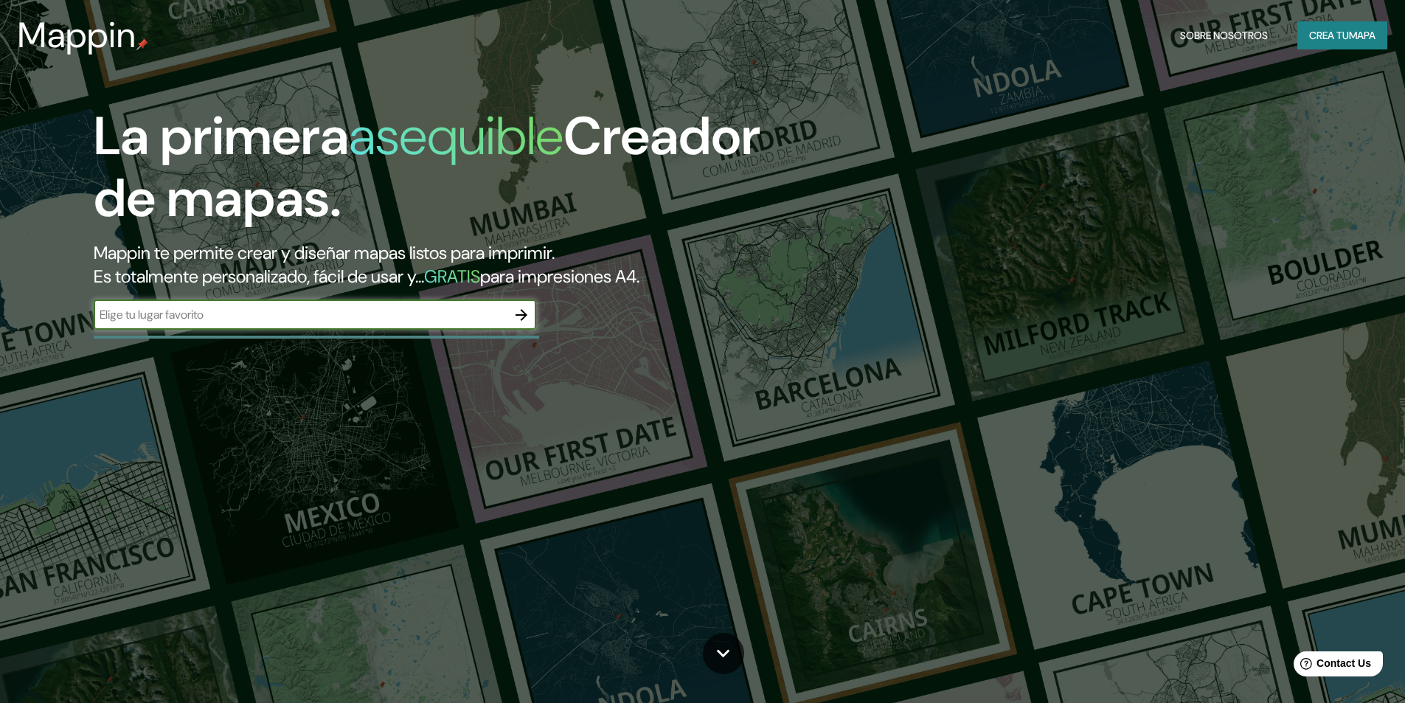
click at [463, 319] on input "text" at bounding box center [300, 314] width 413 height 17
click at [520, 313] on icon "button" at bounding box center [521, 315] width 18 height 18
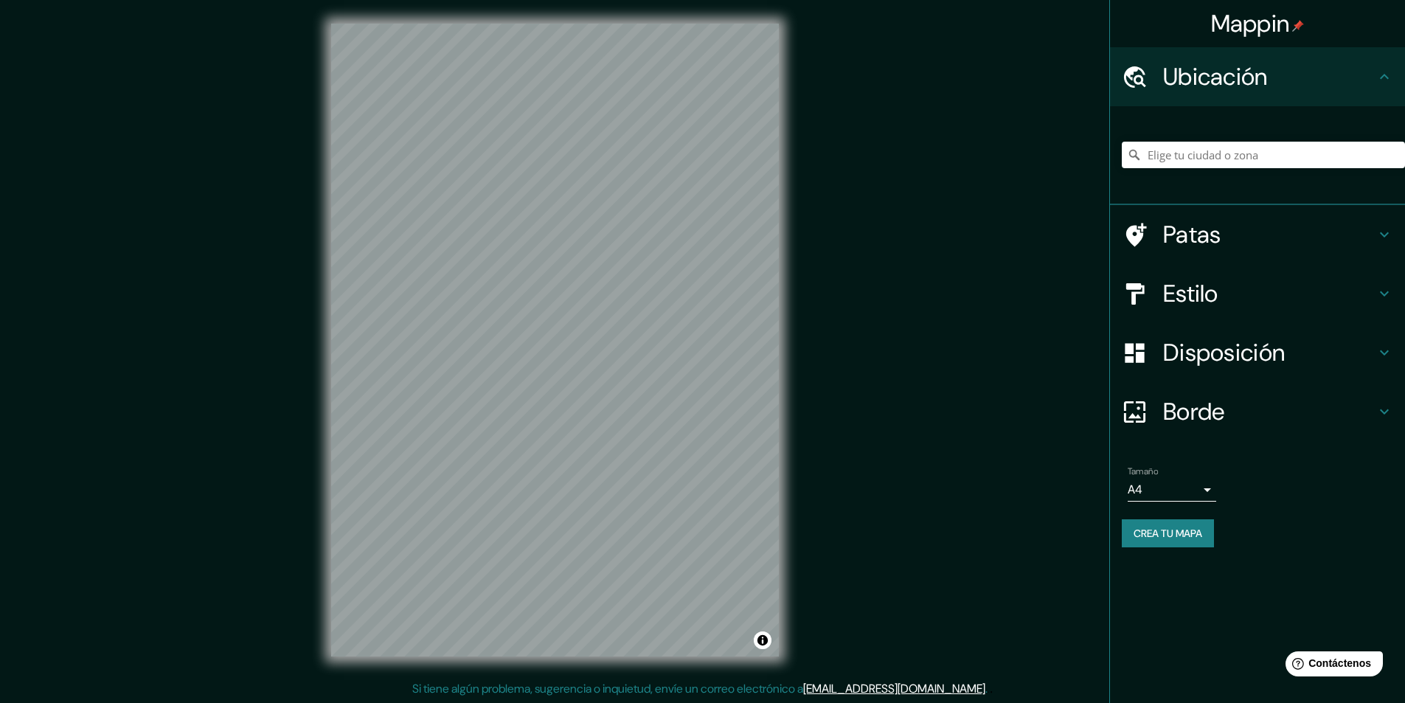
click at [995, 229] on div "Mappin Ubicación Patas Estilo Disposición [PERSON_NAME] un [PERSON_NAME]. Conse…" at bounding box center [702, 351] width 1405 height 703
click at [796, 331] on div "© Mapbox © OpenStreetMap Improve this map" at bounding box center [554, 340] width 495 height 680
click at [1187, 154] on input "Elige tu ciudad o zona" at bounding box center [1262, 155] width 283 height 27
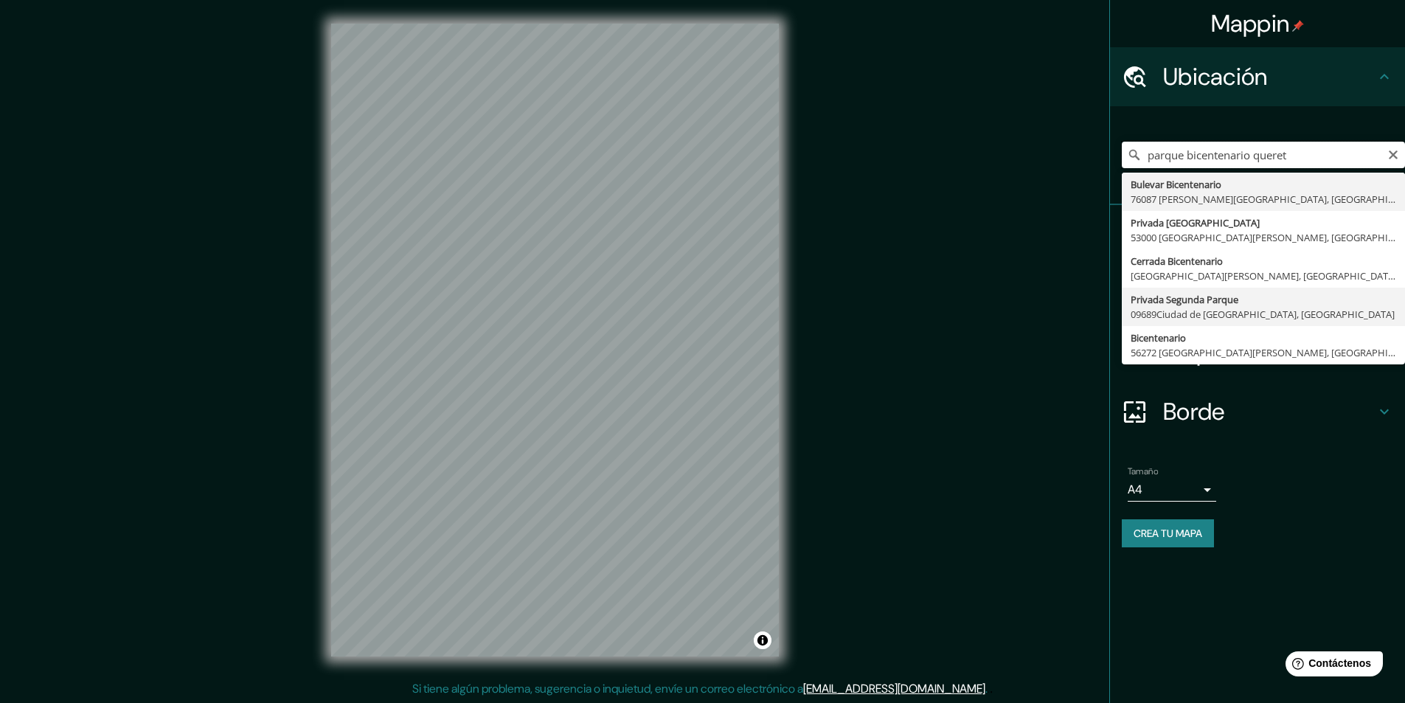
scroll to position [1, 0]
click at [922, 443] on div "Mappin Ubicación parque bicentenario queretaro Bulevar Bicentenario 76087 [PERS…" at bounding box center [702, 350] width 1405 height 703
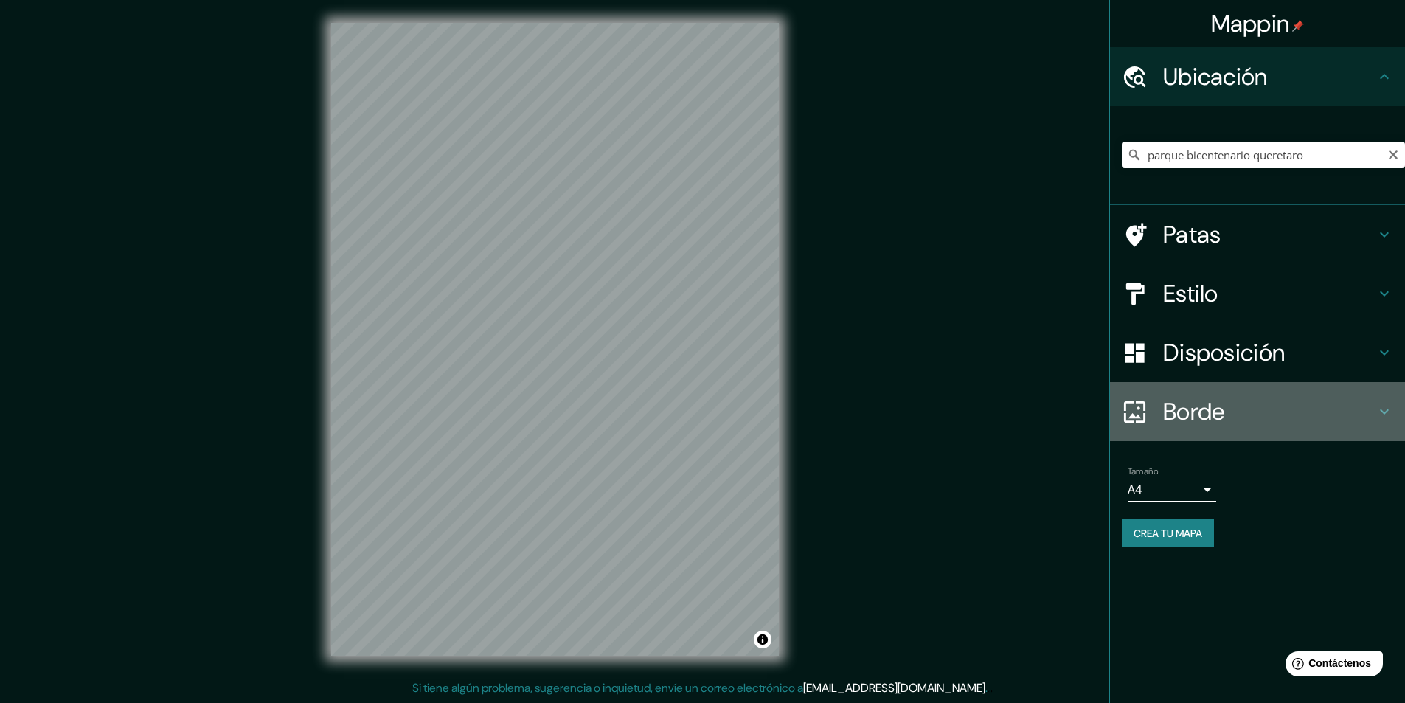
click at [1214, 412] on font "Borde" at bounding box center [1194, 411] width 62 height 31
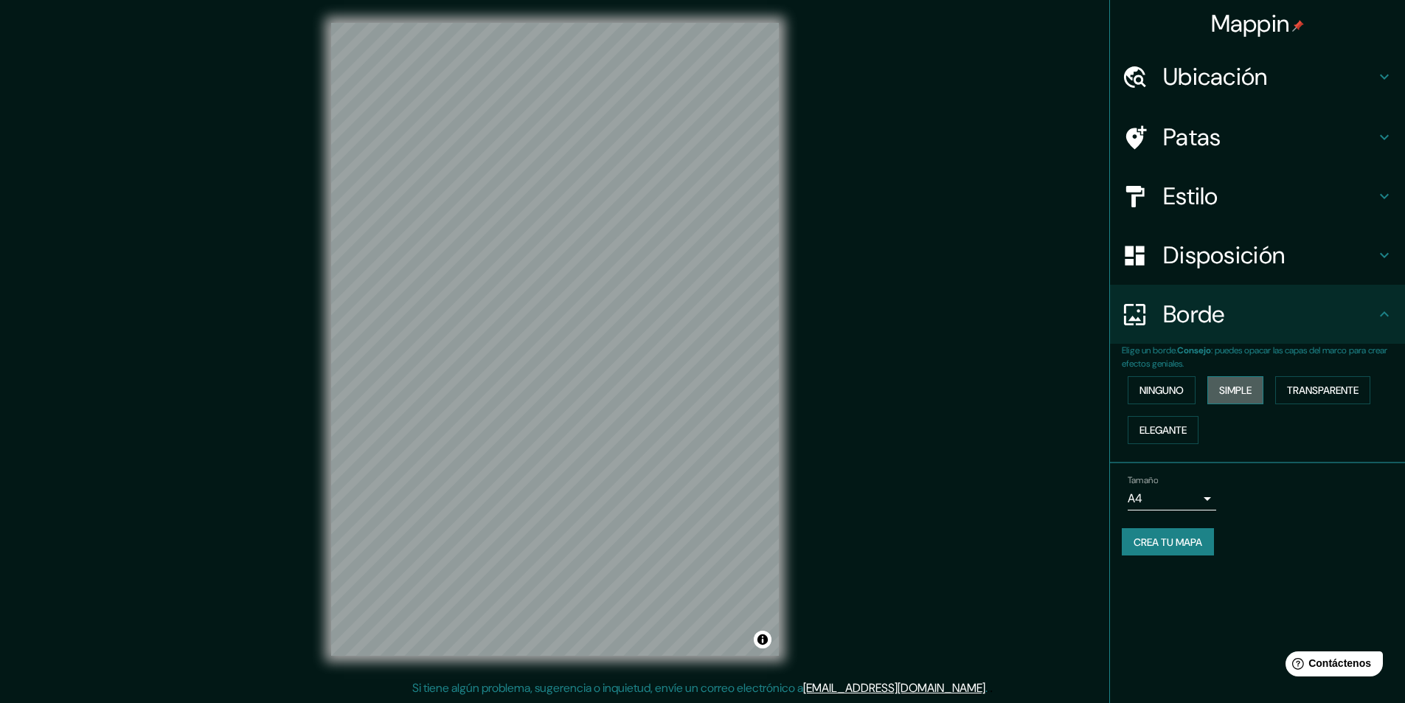
click at [1241, 385] on font "Simple" at bounding box center [1235, 389] width 32 height 13
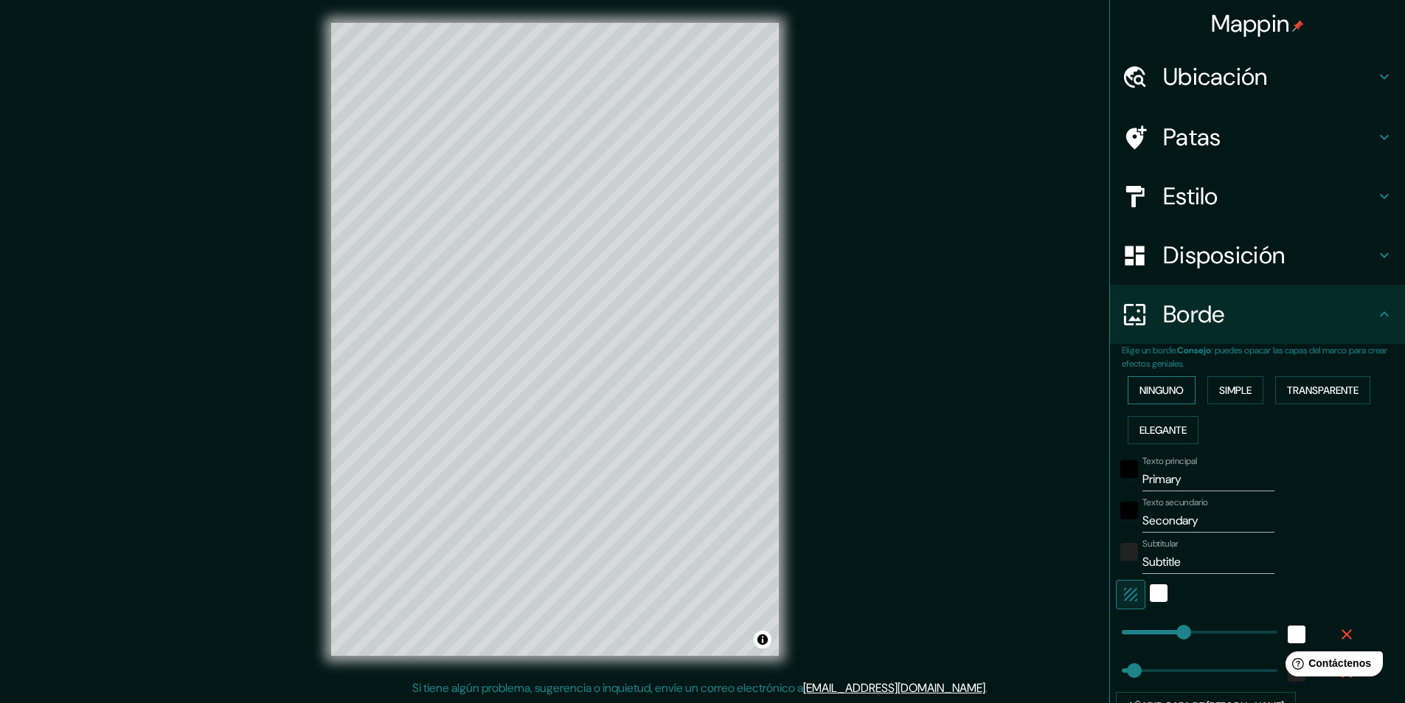
click at [1152, 391] on font "Ninguno" at bounding box center [1161, 389] width 44 height 13
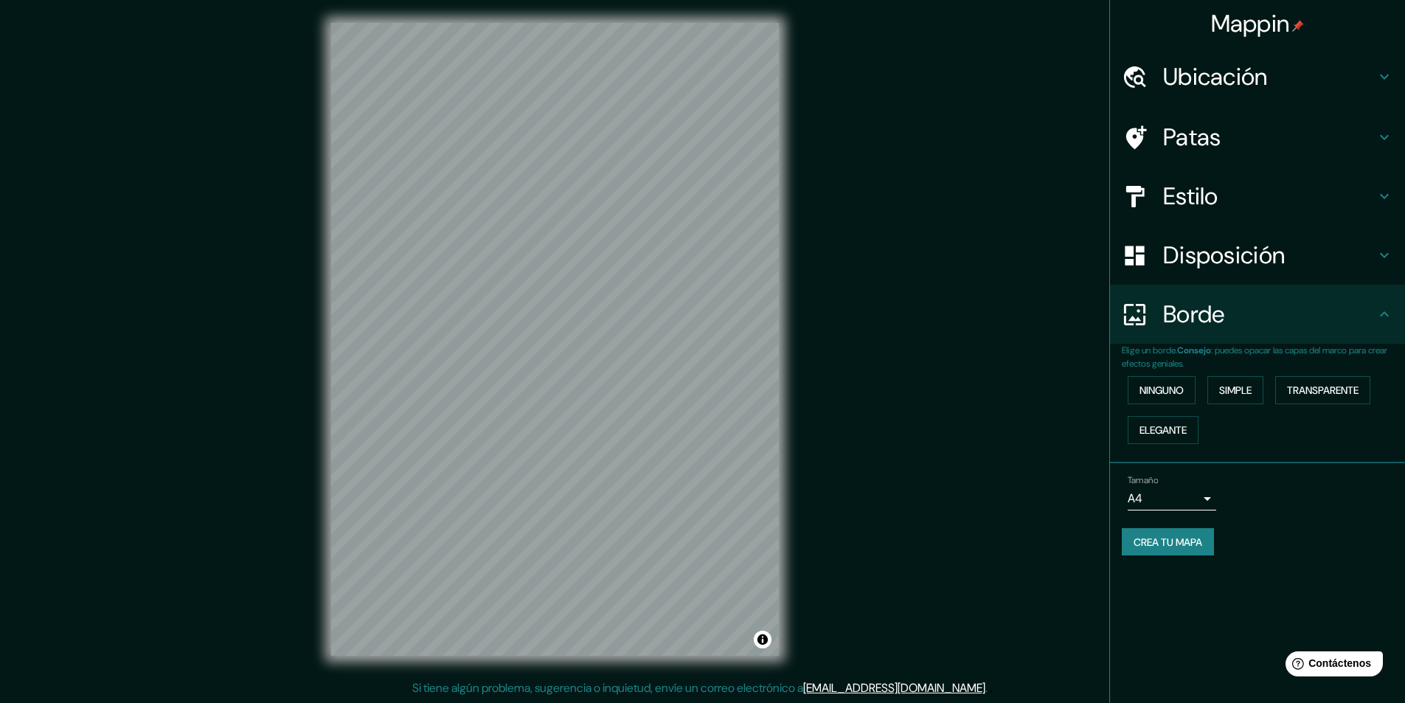
click at [1197, 312] on font "Borde" at bounding box center [1194, 314] width 62 height 31
click at [1218, 260] on font "Disposición" at bounding box center [1224, 255] width 122 height 31
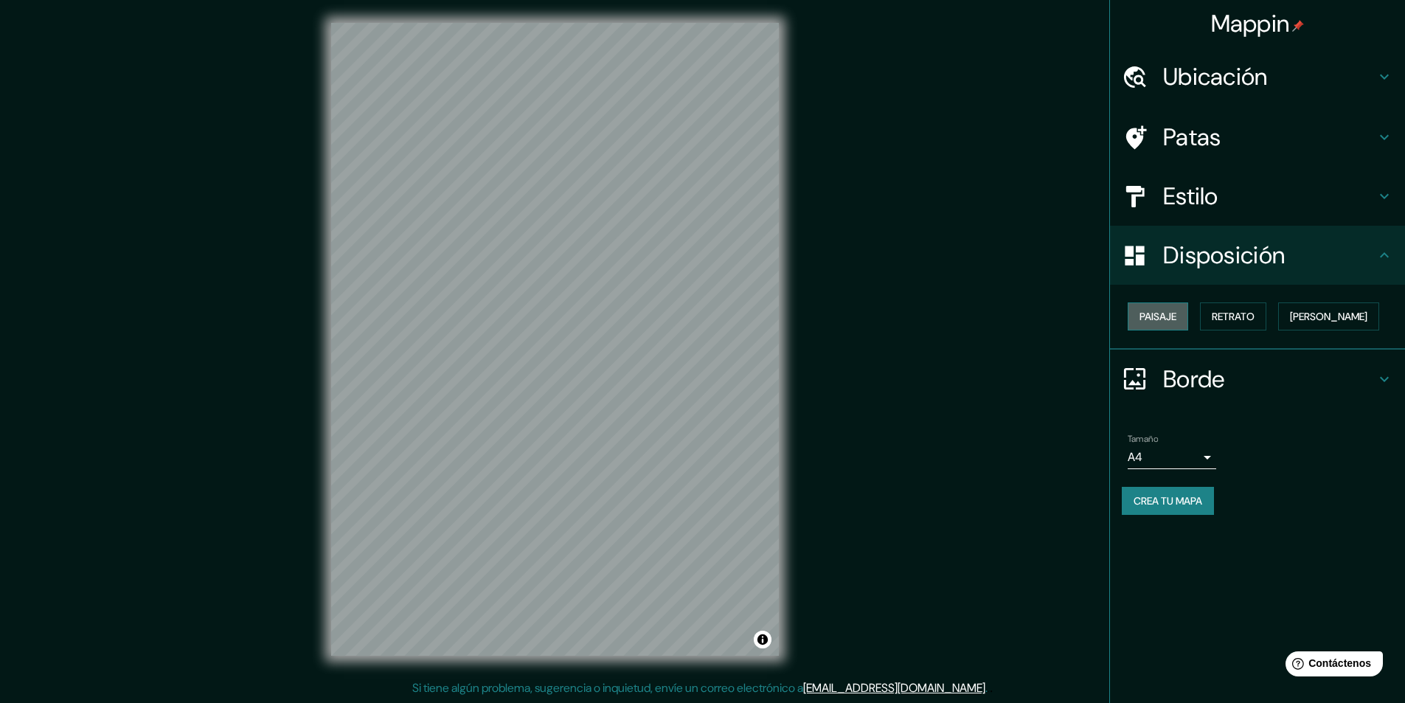
click at [1175, 311] on font "Paisaje" at bounding box center [1157, 316] width 37 height 13
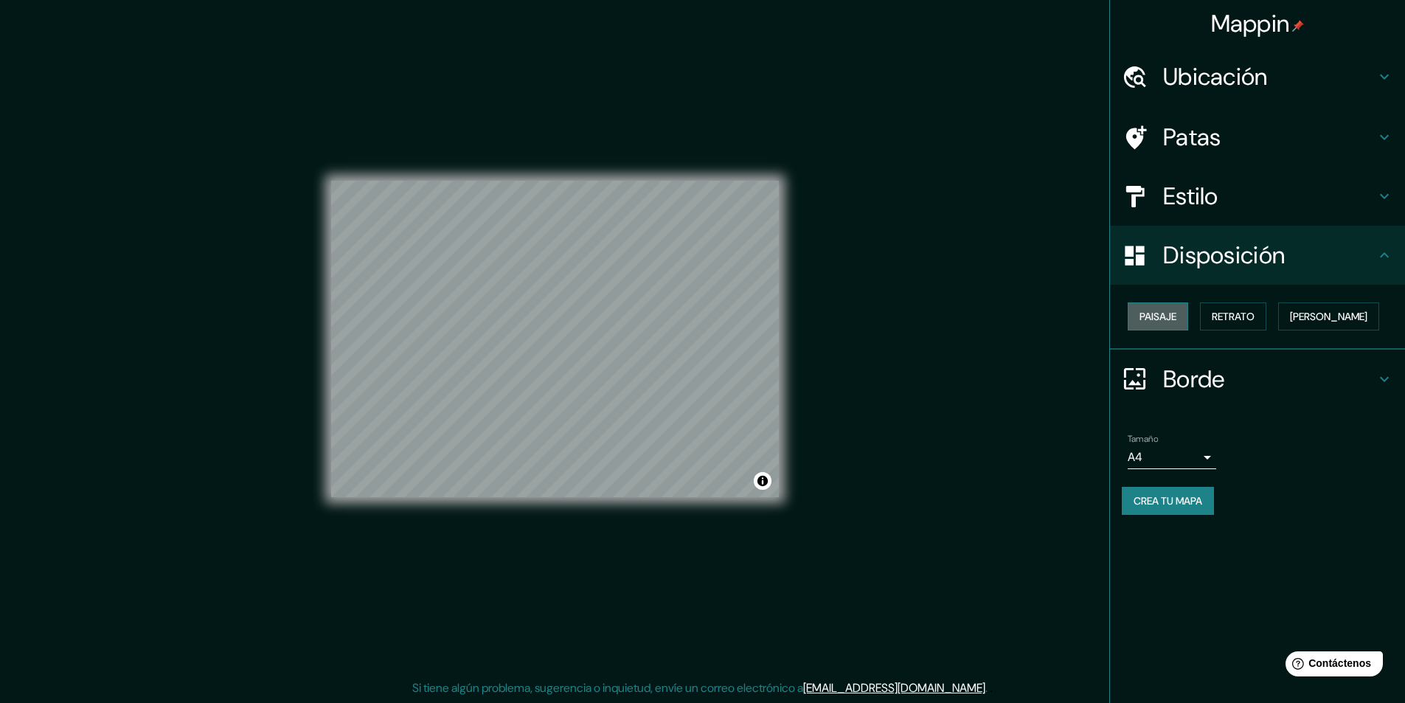
click at [1175, 311] on font "Paisaje" at bounding box center [1157, 316] width 37 height 13
click at [1243, 313] on font "Retrato" at bounding box center [1232, 316] width 43 height 13
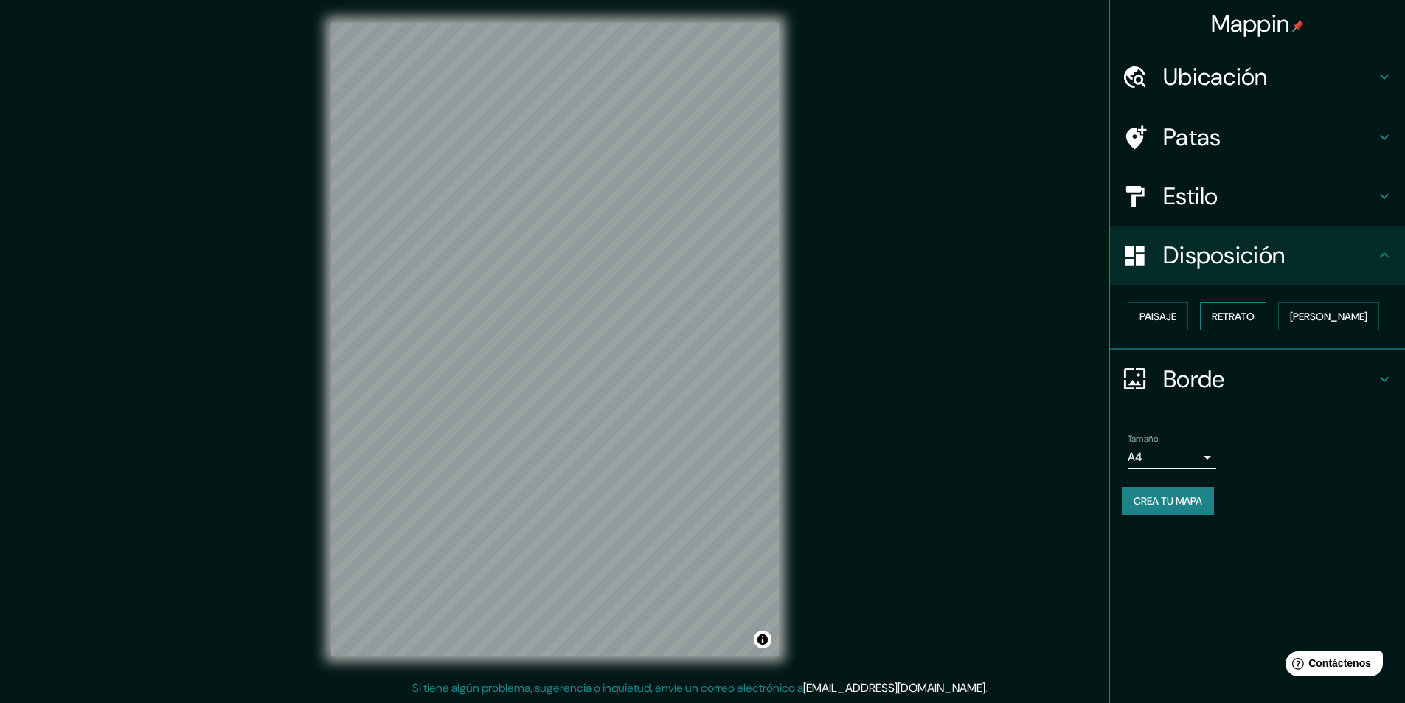
click at [1226, 317] on font "Retrato" at bounding box center [1232, 316] width 43 height 13
click at [1197, 246] on font "Disposición" at bounding box center [1224, 255] width 122 height 31
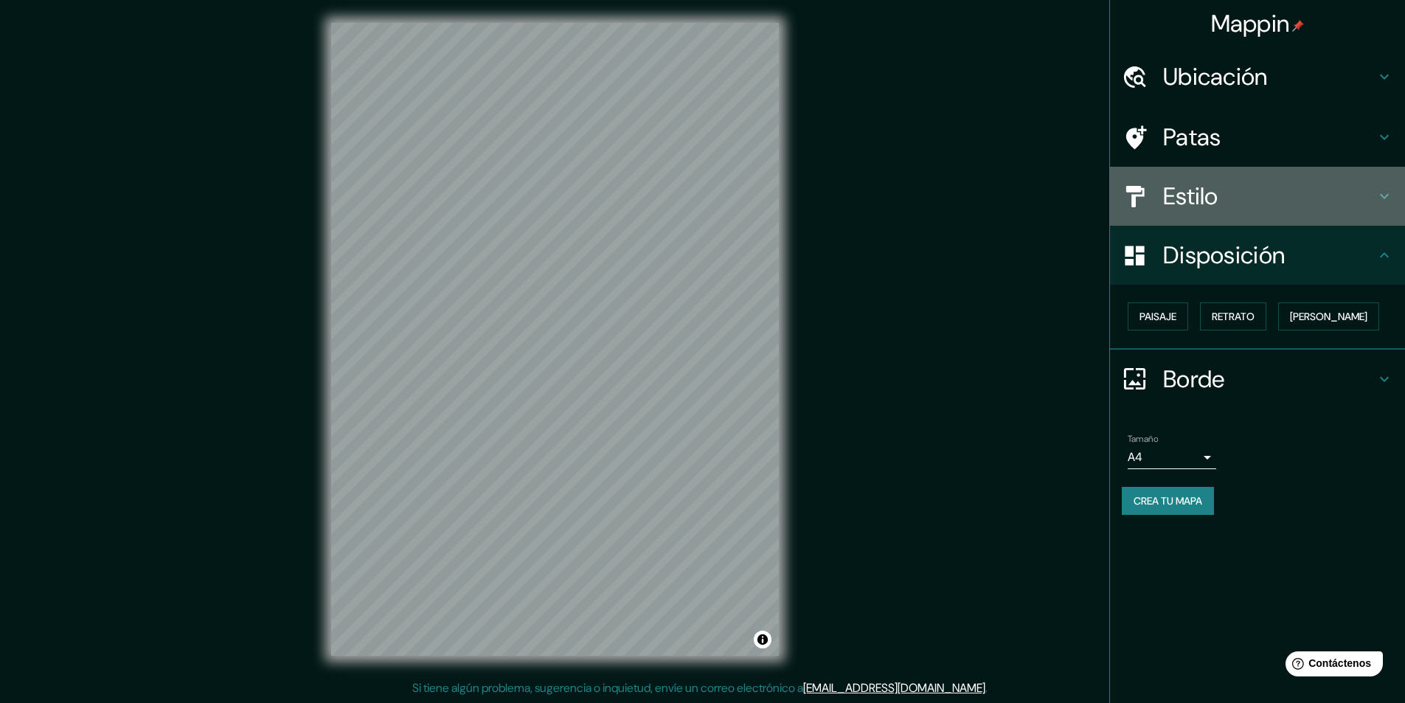
click at [1194, 189] on font "Estilo" at bounding box center [1190, 196] width 55 height 31
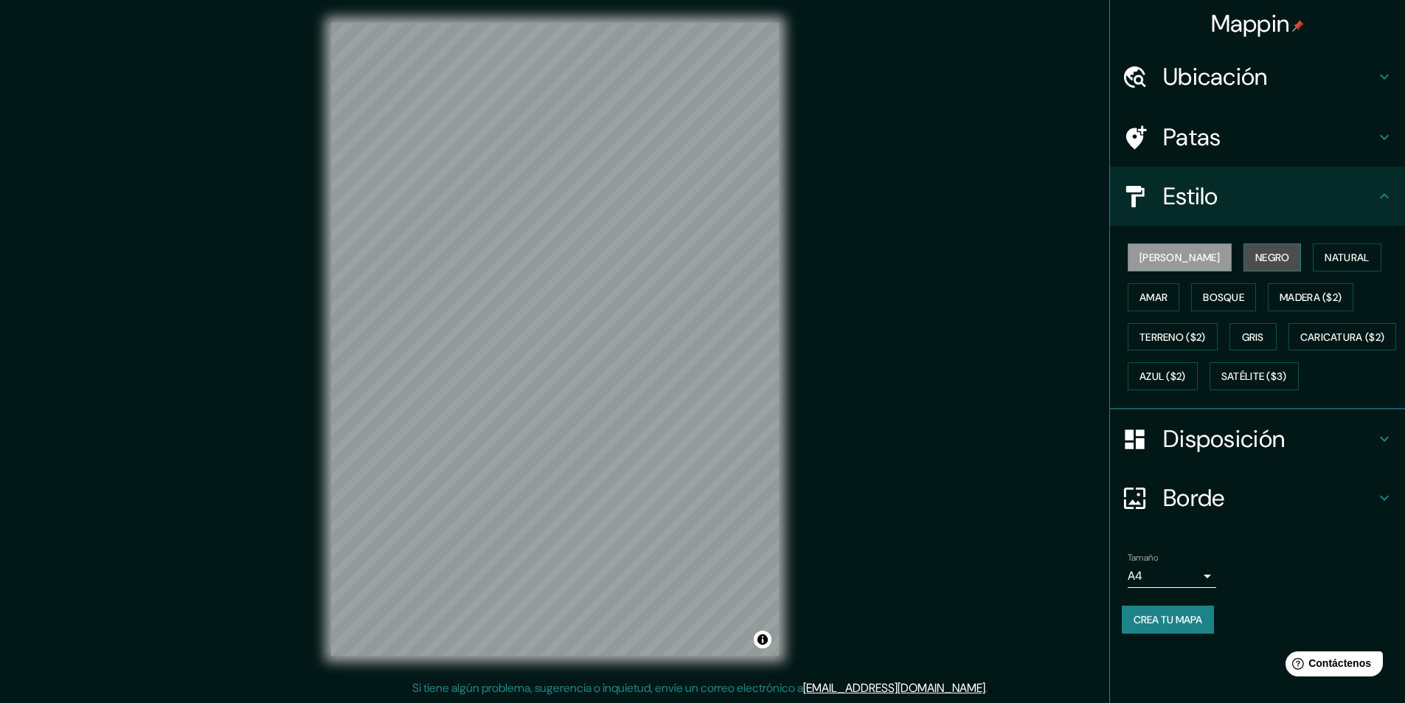
click at [1255, 255] on font "Negro" at bounding box center [1272, 257] width 35 height 13
click at [1169, 256] on font "[PERSON_NAME]" at bounding box center [1179, 257] width 80 height 13
click at [1217, 302] on font "Bosque" at bounding box center [1223, 296] width 41 height 13
click at [1151, 262] on font "[PERSON_NAME]" at bounding box center [1179, 257] width 80 height 13
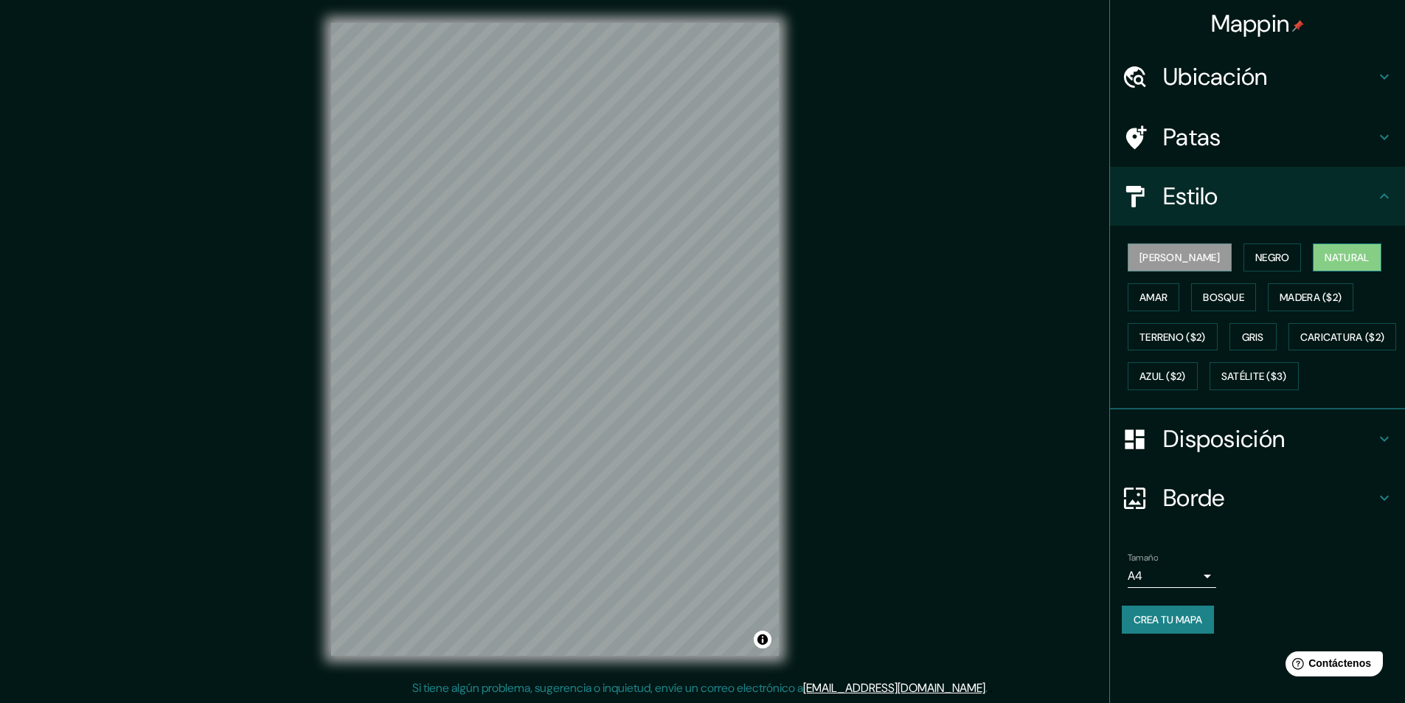
click at [1324, 258] on font "Natural" at bounding box center [1346, 257] width 44 height 13
click at [1155, 253] on font "[PERSON_NAME]" at bounding box center [1179, 257] width 80 height 13
click at [1179, 132] on font "Patas" at bounding box center [1192, 137] width 58 height 31
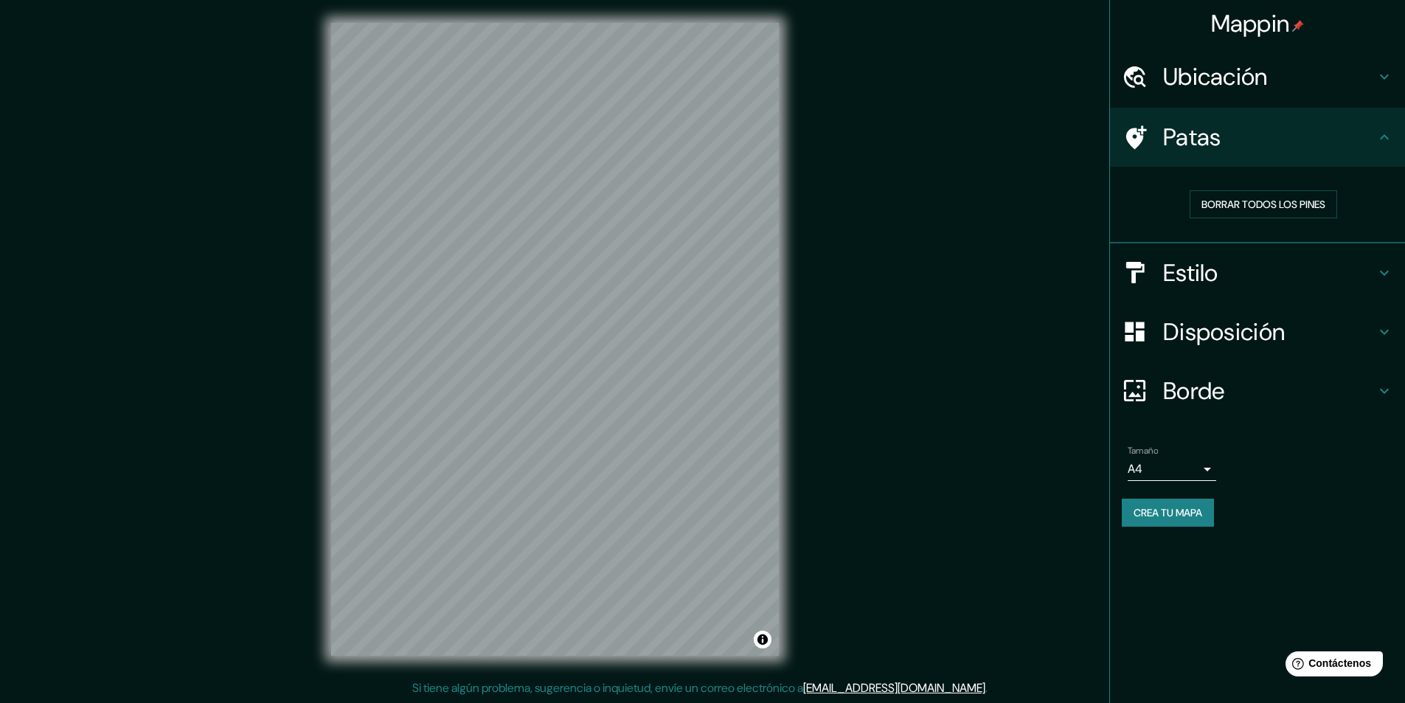
click at [1211, 83] on font "Ubicación" at bounding box center [1215, 76] width 105 height 31
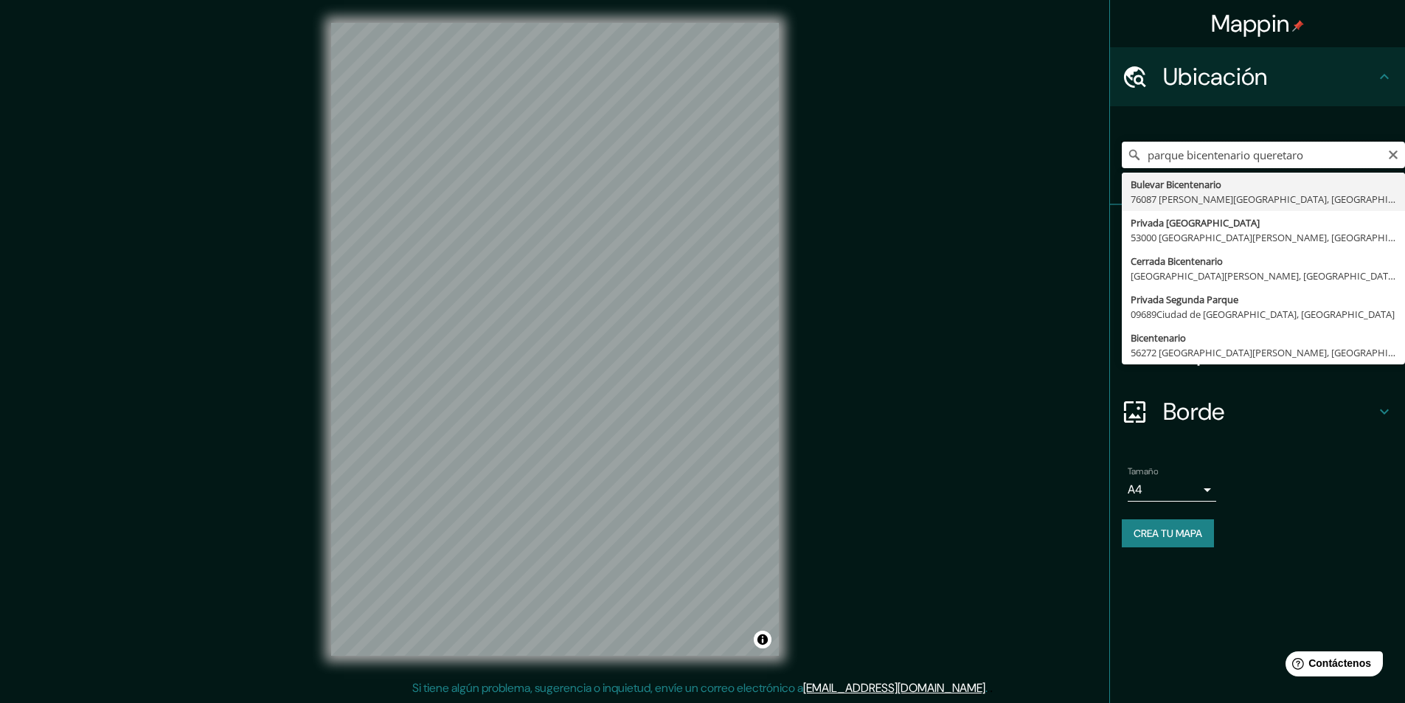
click at [1348, 161] on input "parque bicentenario queretaro" at bounding box center [1262, 155] width 283 height 27
type input "Bicentenario, 56272 [GEOGRAPHIC_DATA][PERSON_NAME], [GEOGRAPHIC_DATA], [GEOGRAP…"
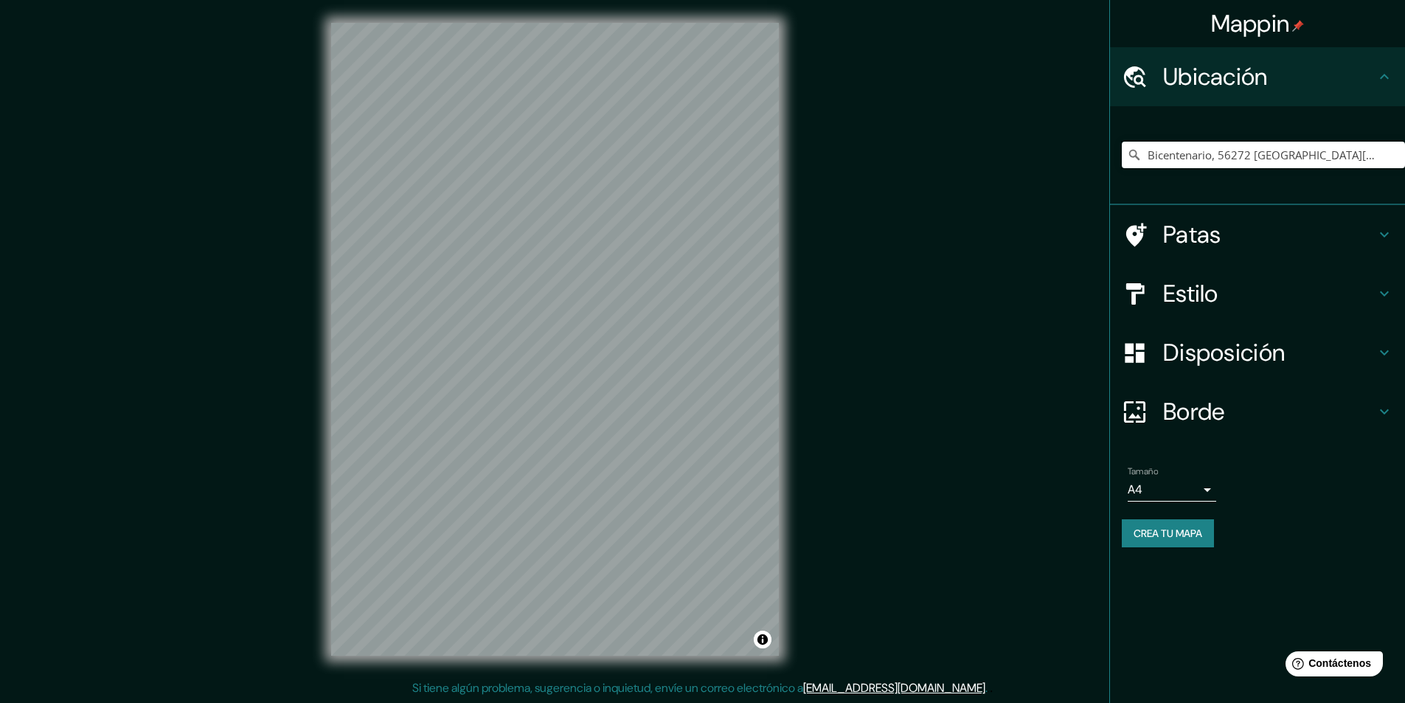
scroll to position [0, 0]
click at [1148, 487] on body "Mappin Ubicación Bicentenario, 56272 [GEOGRAPHIC_DATA][PERSON_NAME], [GEOGRAPHI…" at bounding box center [702, 350] width 1405 height 703
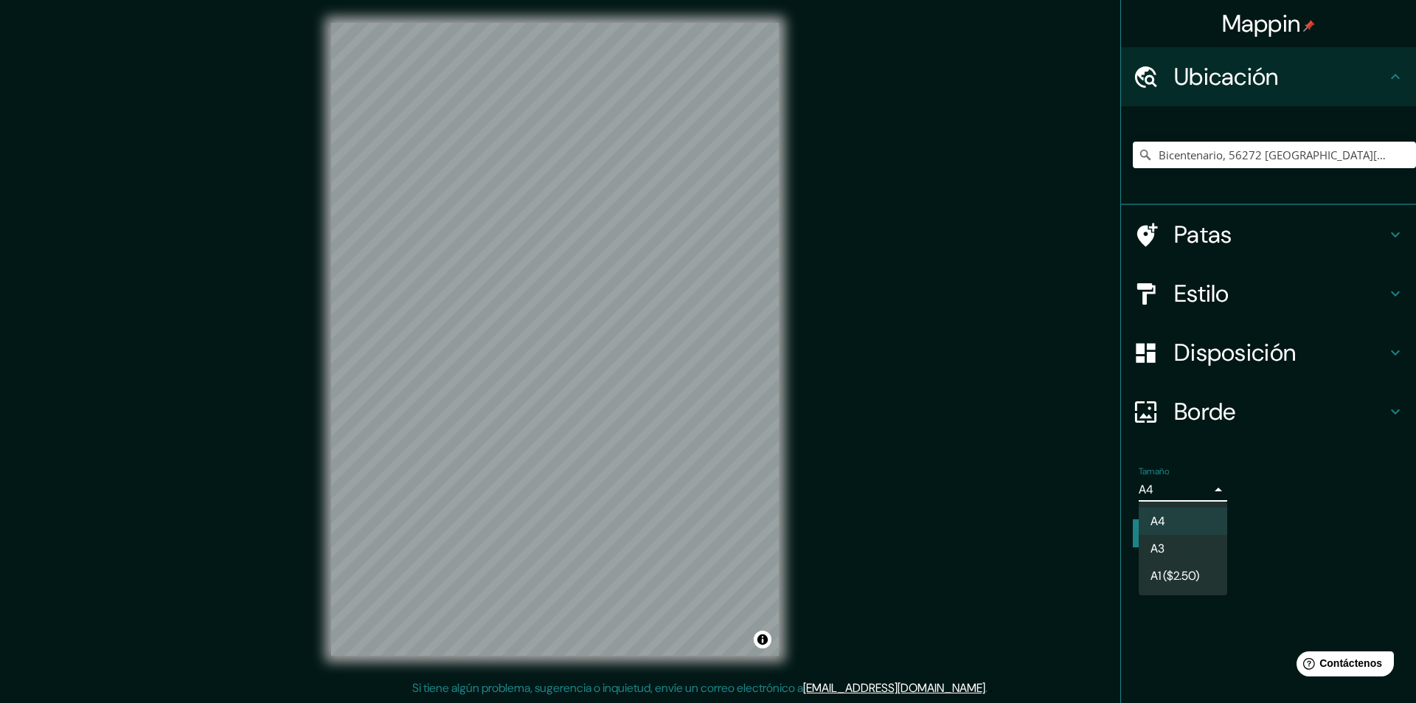
click at [1183, 548] on li "A3" at bounding box center [1182, 548] width 88 height 27
type input "a4"
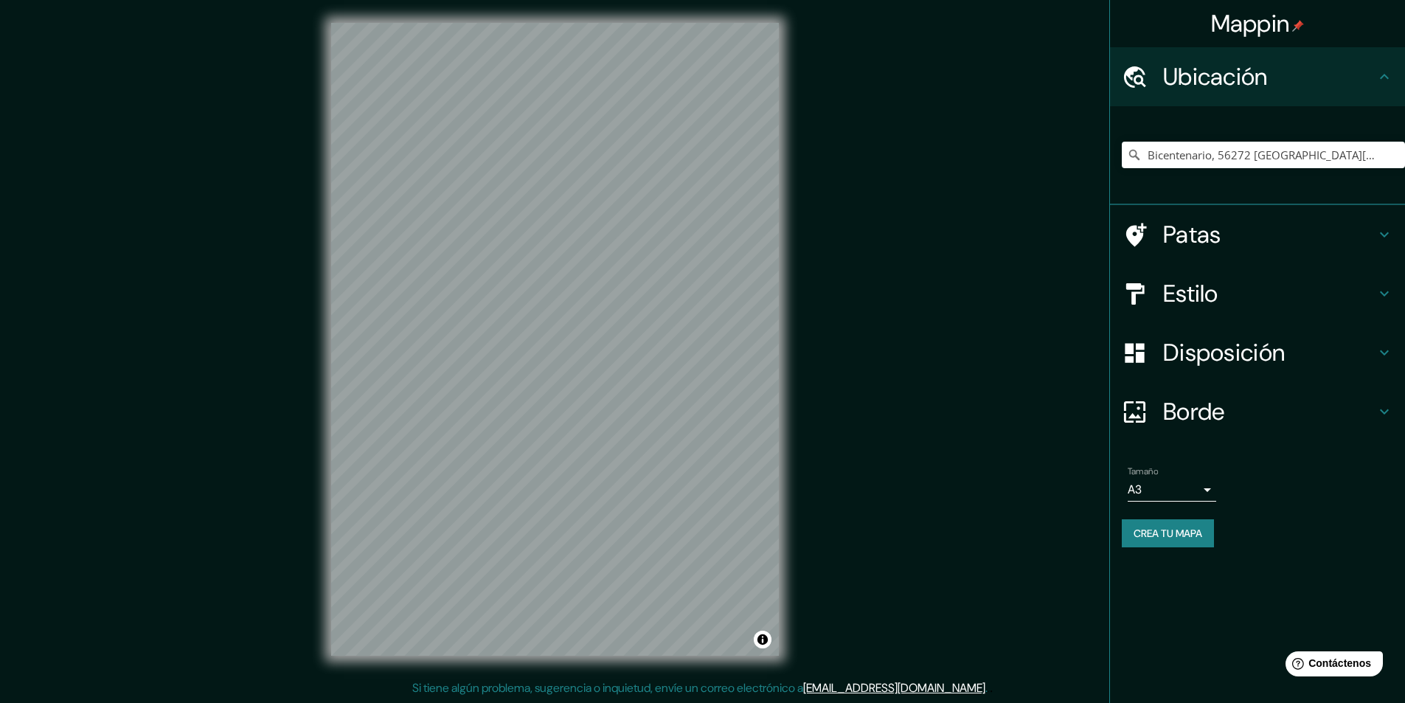
click at [856, 414] on div "Mappin Ubicación Bicentenario, 56272 [GEOGRAPHIC_DATA][PERSON_NAME], [GEOGRAPHI…" at bounding box center [702, 350] width 1405 height 703
click at [905, 384] on div "Mappin Ubicación Bicentenario, 56272 [GEOGRAPHIC_DATA][PERSON_NAME], [GEOGRAPHI…" at bounding box center [702, 350] width 1405 height 703
click at [828, 361] on div "Mappin Ubicación Bicentenario, 56272 [GEOGRAPHIC_DATA][PERSON_NAME], [GEOGRAPHI…" at bounding box center [702, 350] width 1405 height 703
